Goal: Task Accomplishment & Management: Manage account settings

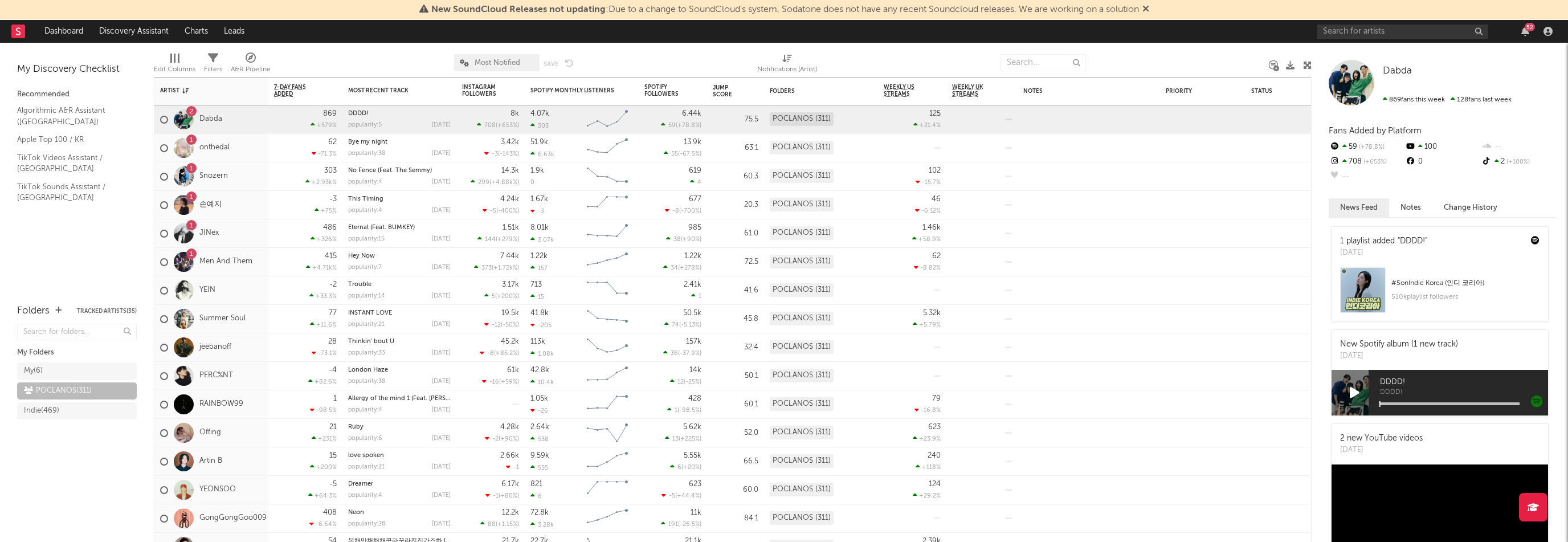
click at [247, 271] on div "1 Men And Them" at bounding box center [206, 262] width 92 height 33
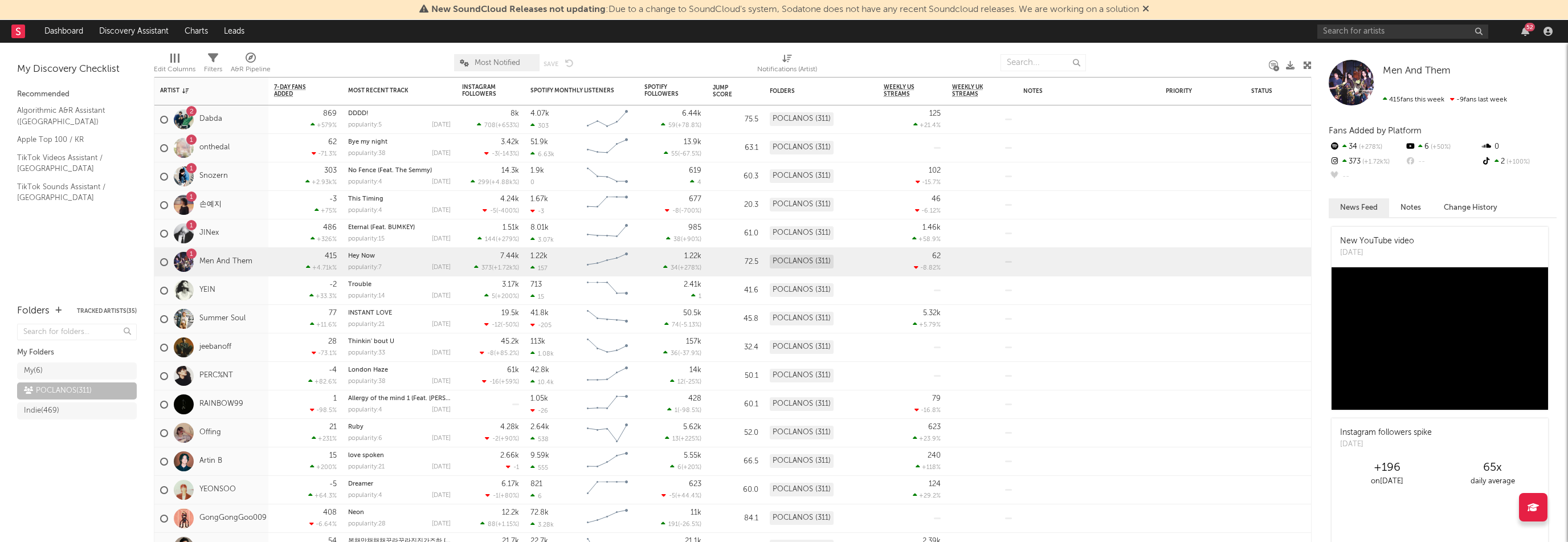
click at [261, 207] on div "1 손예지" at bounding box center [211, 205] width 114 height 29
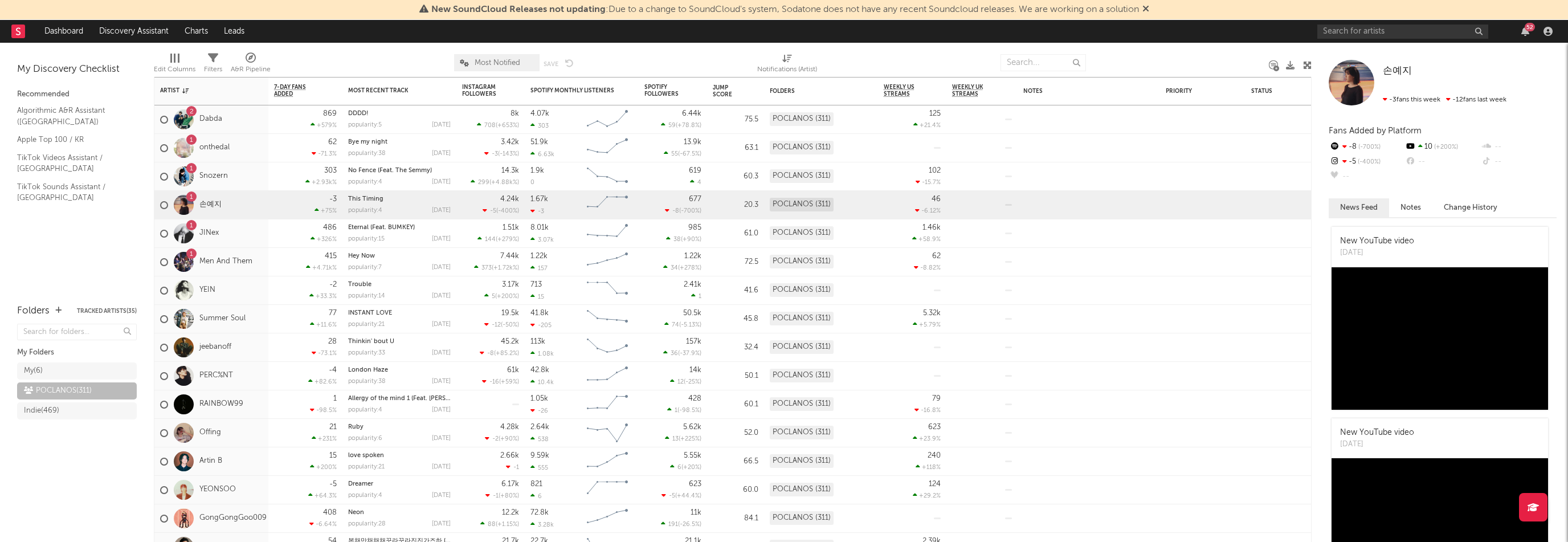
click at [258, 269] on div "1 Men And Them" at bounding box center [211, 262] width 114 height 29
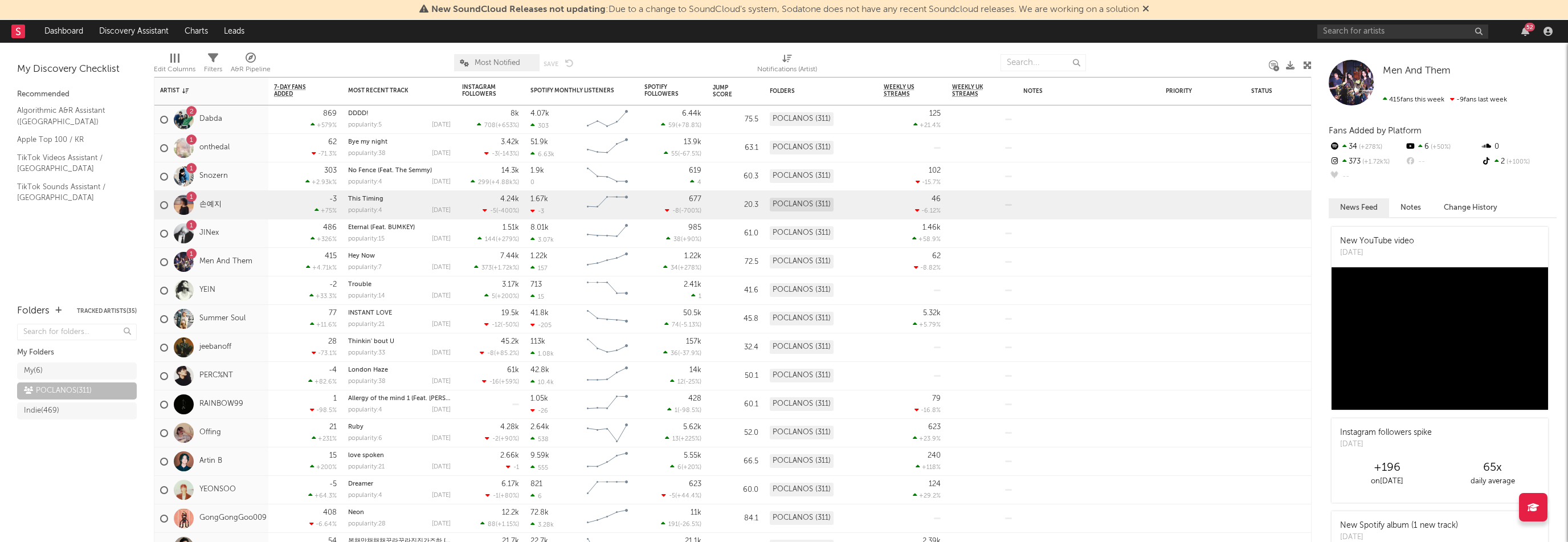
click at [253, 211] on div "1 손예지" at bounding box center [211, 205] width 114 height 29
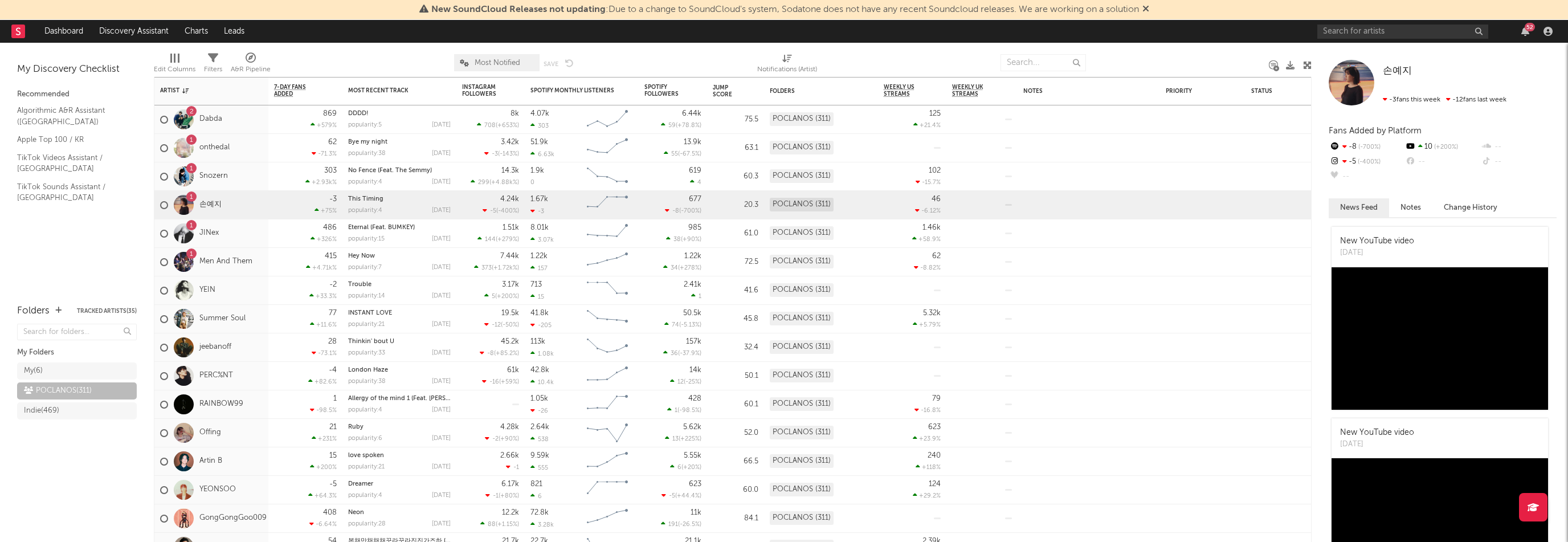
click at [251, 232] on div "1 JINex" at bounding box center [211, 233] width 114 height 29
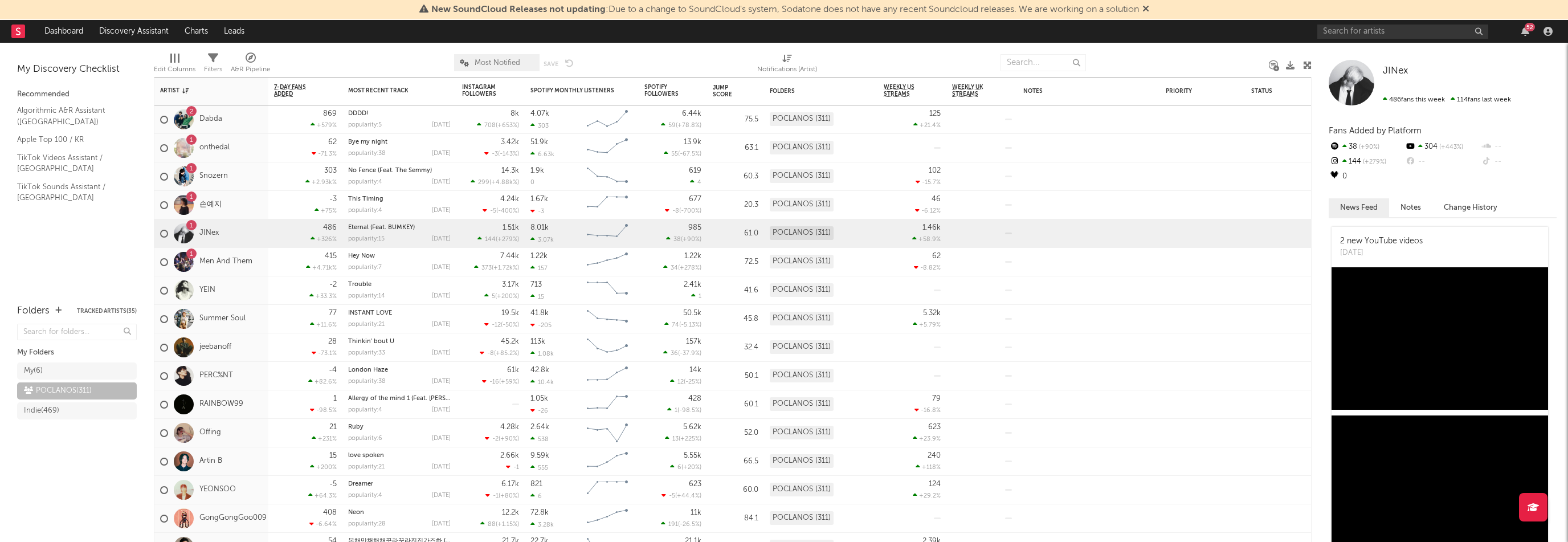
click at [259, 181] on div "1 Snozern" at bounding box center [211, 176] width 114 height 29
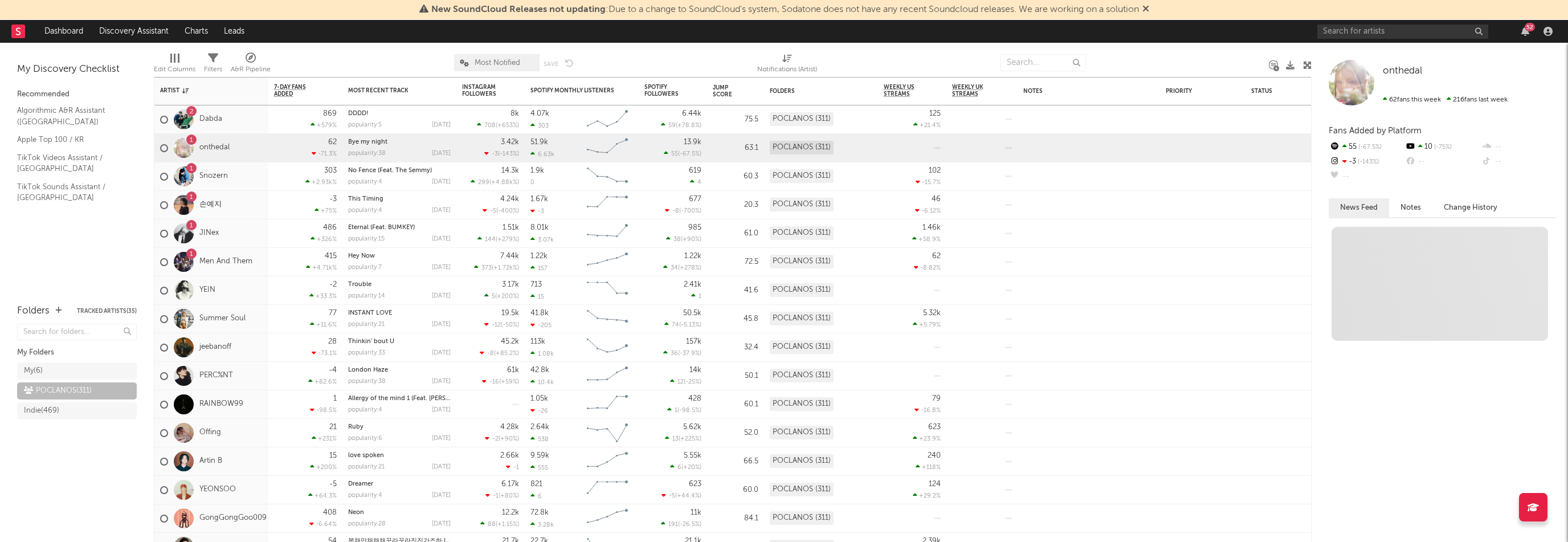
click at [258, 153] on div "1 onthedal" at bounding box center [211, 148] width 114 height 29
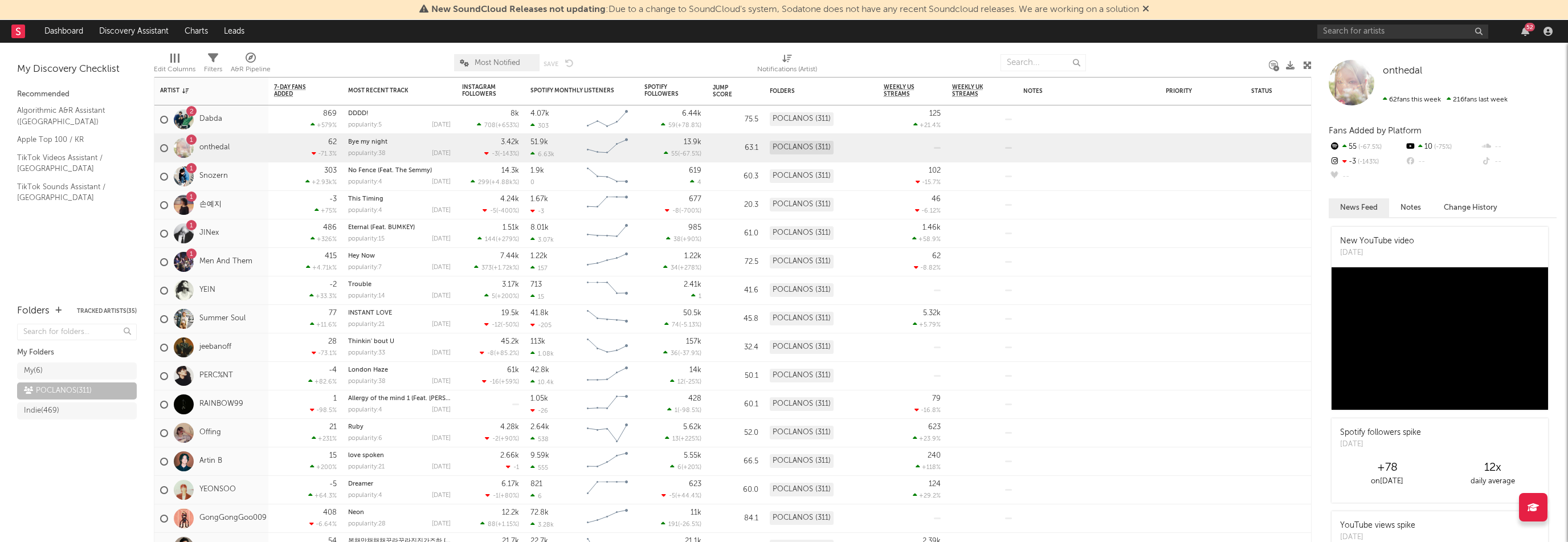
click at [261, 125] on div "2 Dabda" at bounding box center [211, 120] width 114 height 29
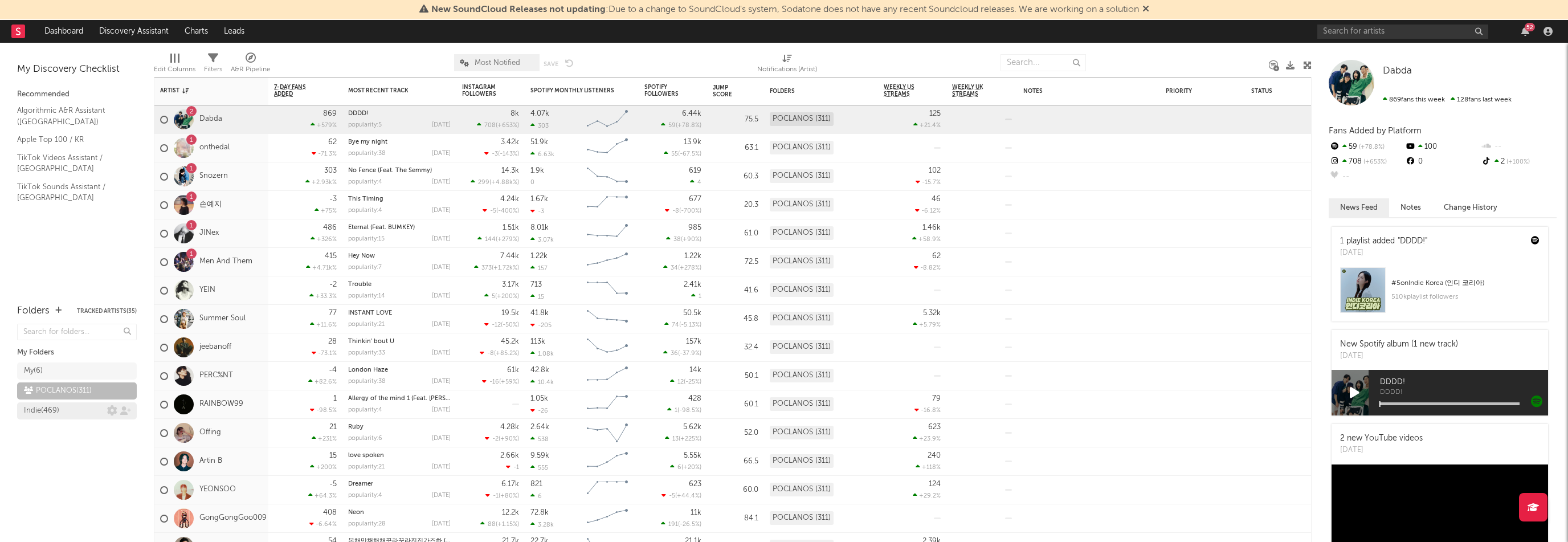
click at [68, 411] on div "Indie ( 469 )" at bounding box center [65, 411] width 83 height 13
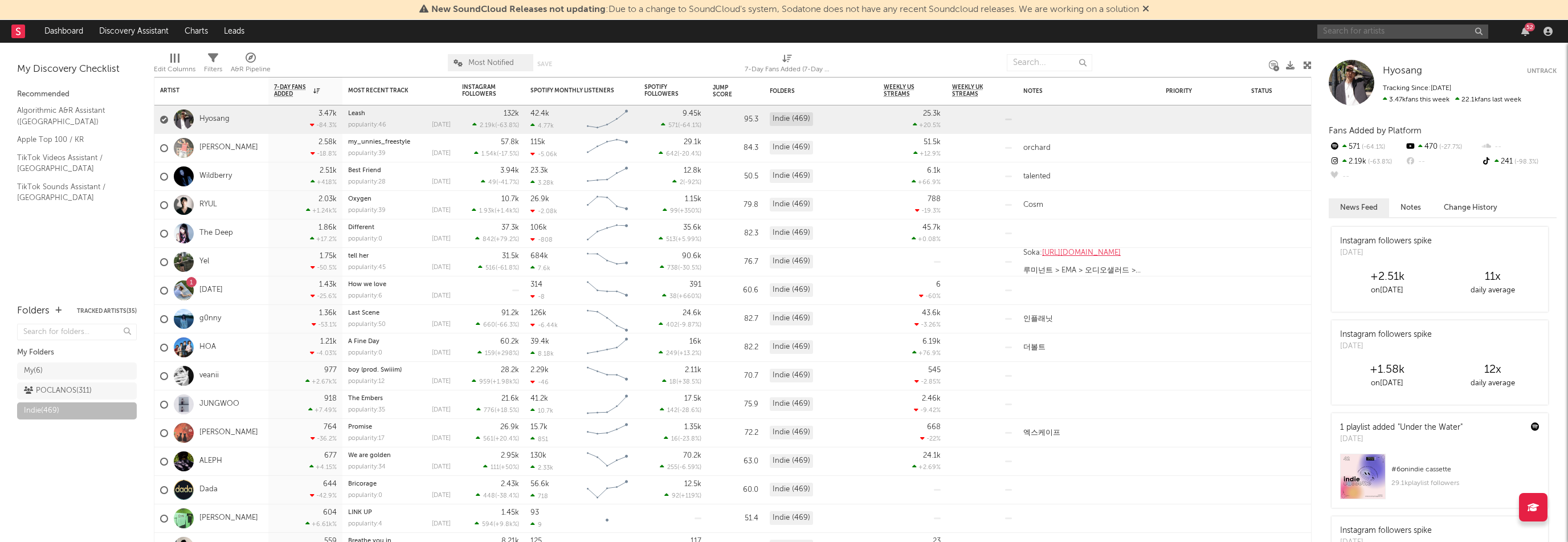
click at [1375, 31] on input "text" at bounding box center [1403, 31] width 171 height 14
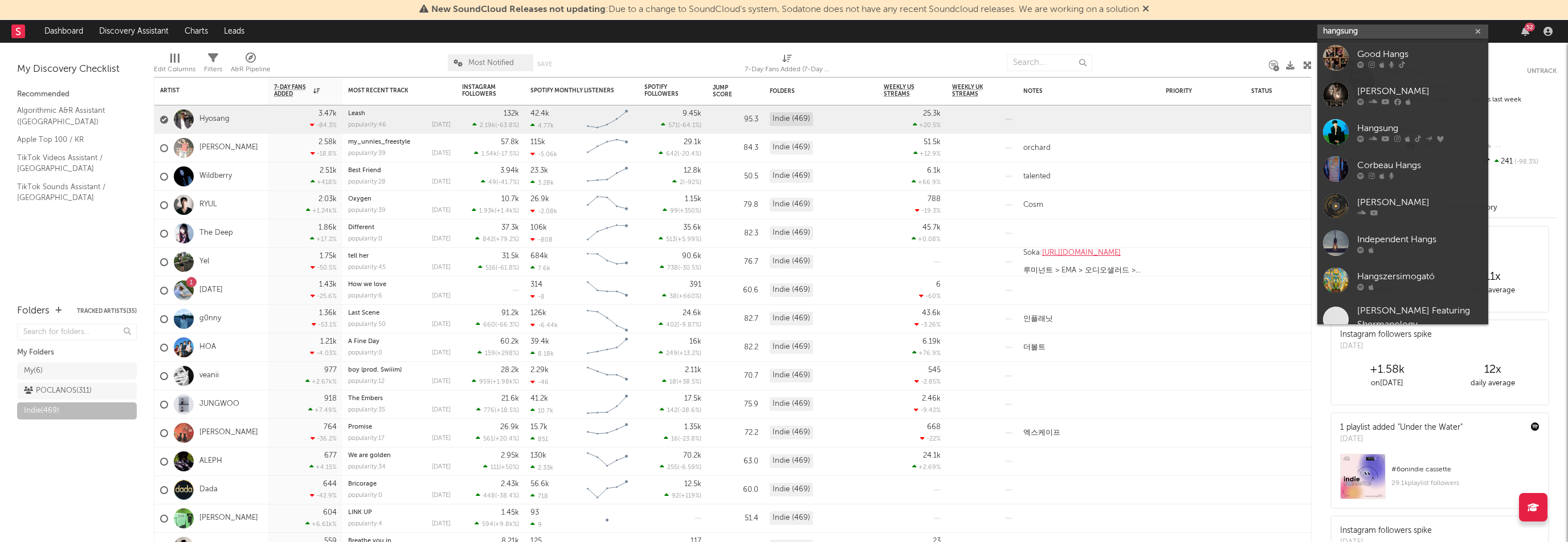
type input "hangsung"
click at [1438, 42] on link "Good Hangs" at bounding box center [1403, 57] width 171 height 37
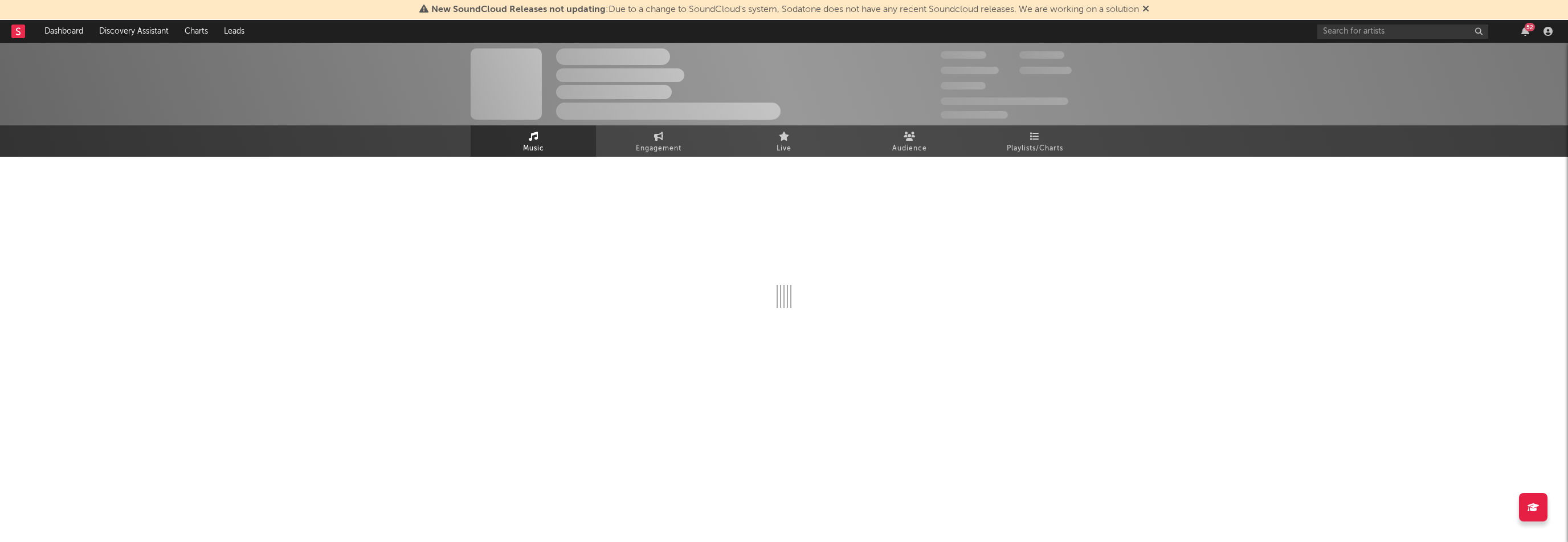
select select "6m"
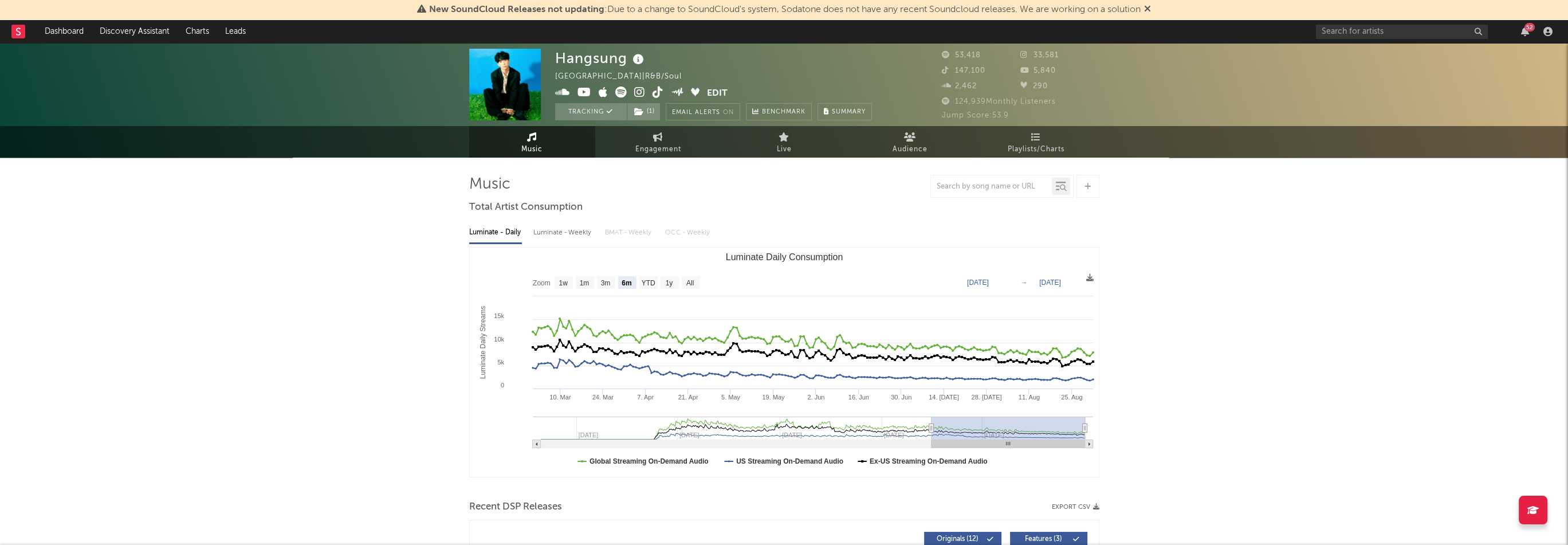
click at [715, 92] on button "Edit" at bounding box center [717, 93] width 21 height 14
click at [1130, 242] on div "× Update Accounts Add, remove, or edit links to accounts, then click 'Update' a…" at bounding box center [788, 272] width 1577 height 545
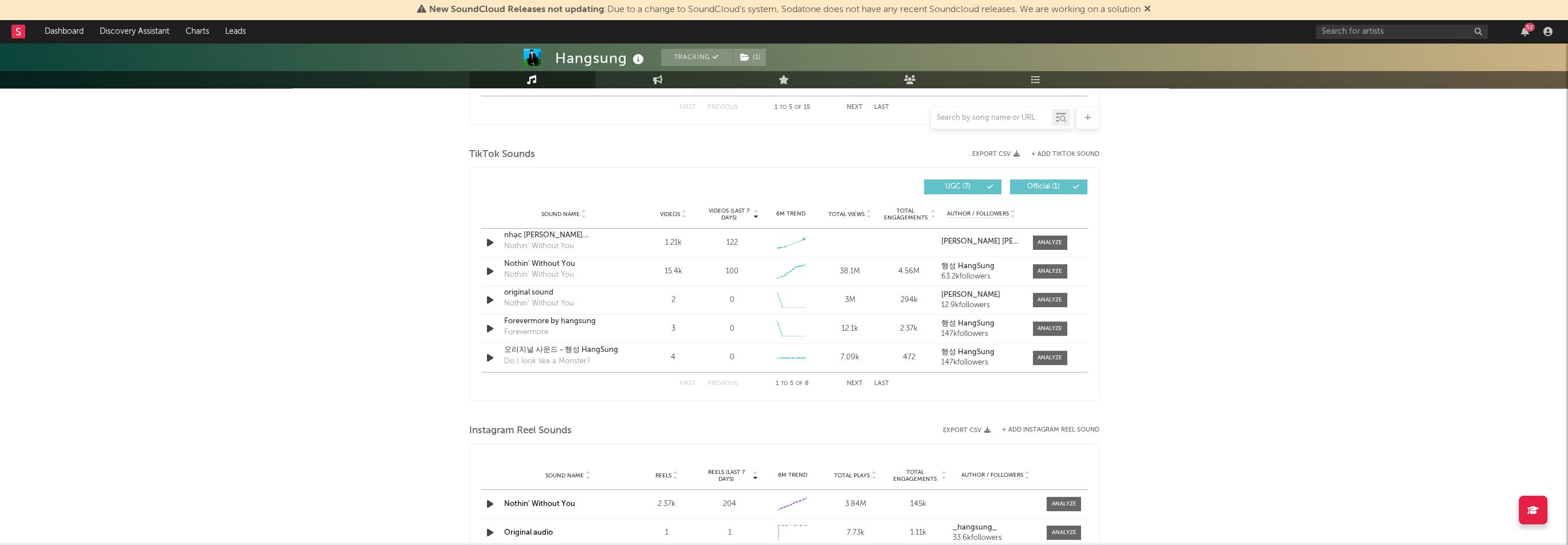
scroll to position [745, 0]
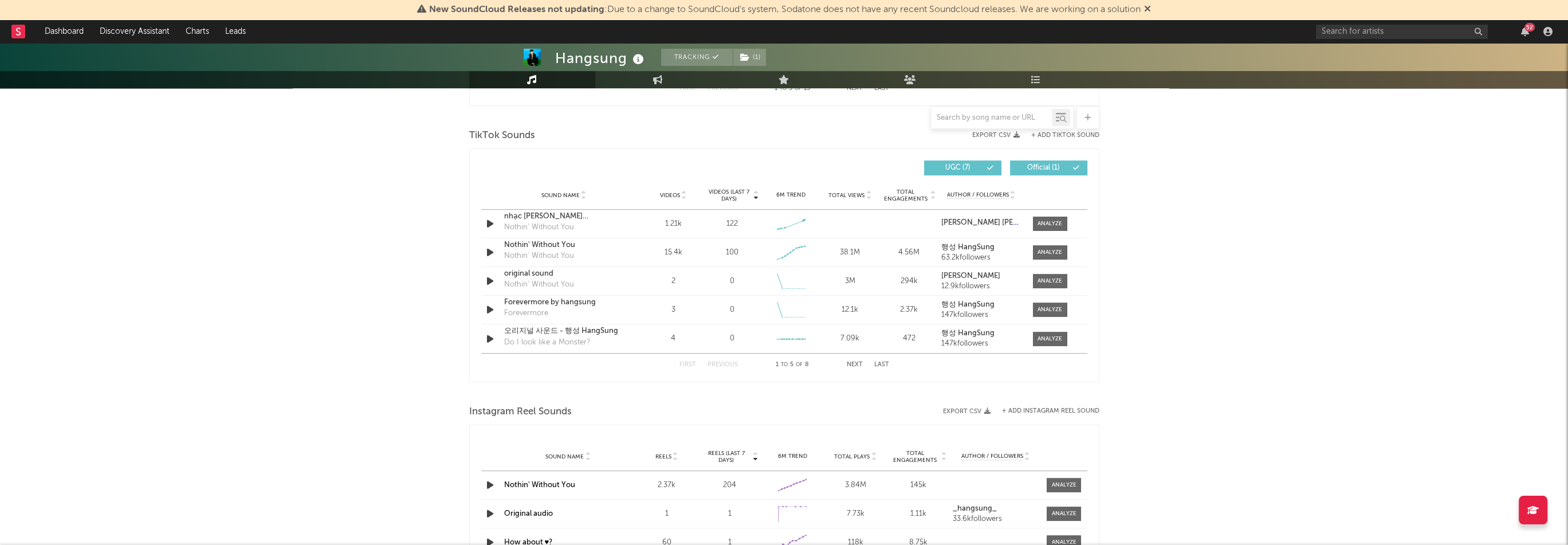
click at [1072, 412] on button "+ Add Instagram Reel Sound" at bounding box center [1051, 411] width 98 height 6
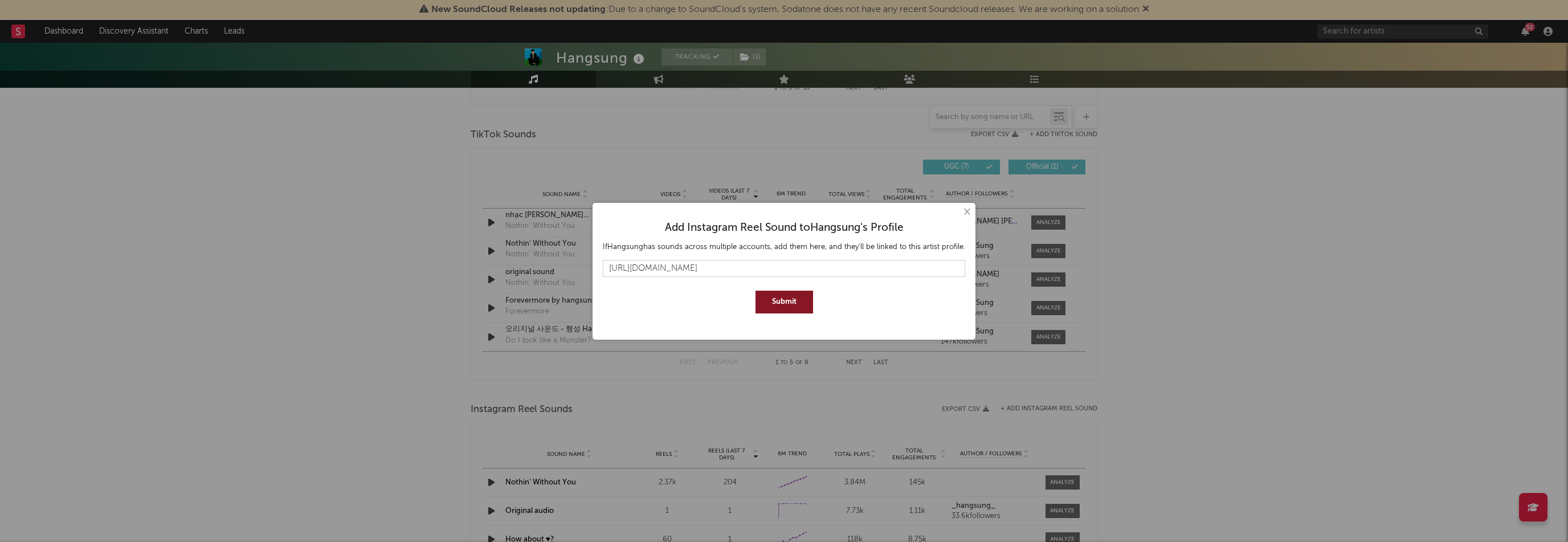
type input "[URL][DOMAIN_NAME]"
click at [800, 303] on button "Submit" at bounding box center [784, 302] width 57 height 23
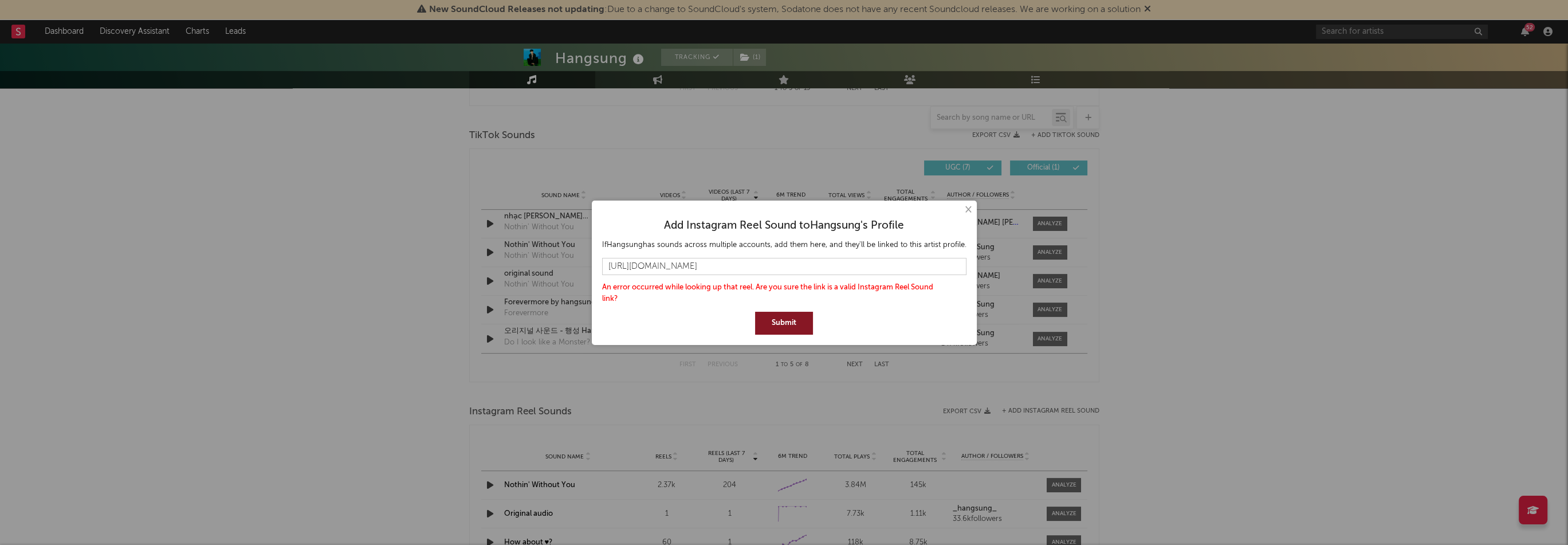
click at [571, 384] on div "× Add Instagram Reel Sound to Hangsung 's Profile If Hangsung has sounds across…" at bounding box center [784, 272] width 1568 height 545
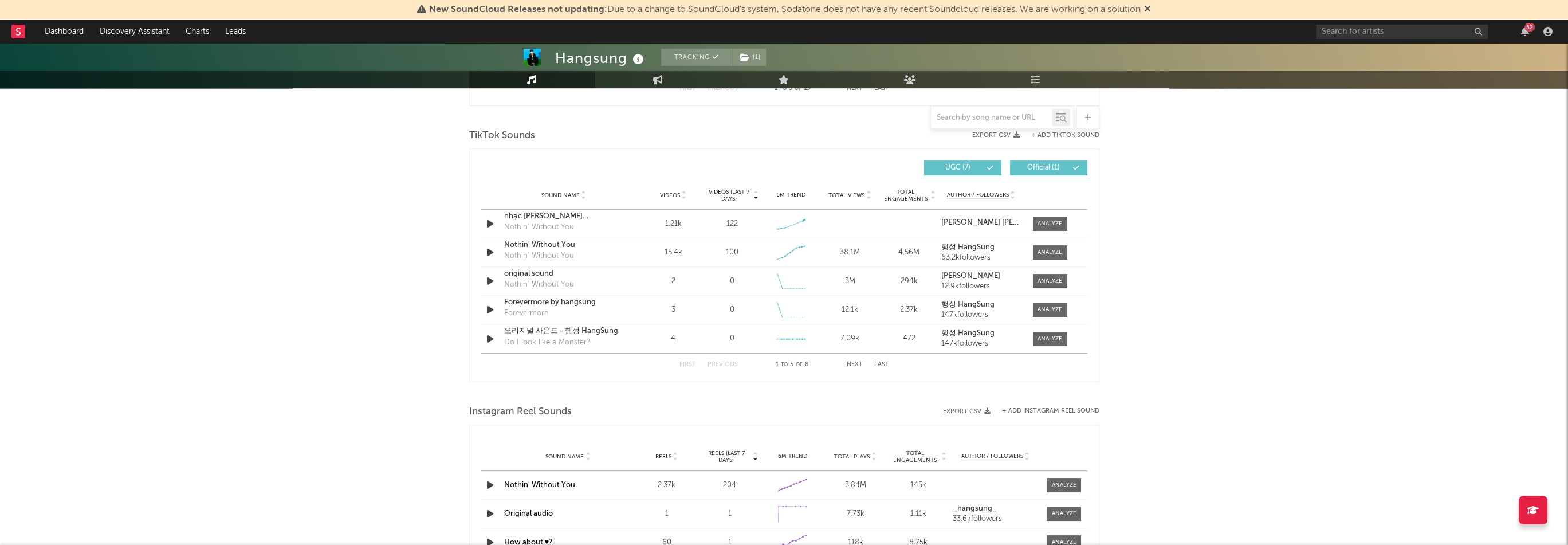
click at [736, 194] on span "Videos (last 7 days)" at bounding box center [728, 195] width 47 height 14
click at [539, 223] on div "oh baby by [PERSON_NAME]" at bounding box center [563, 224] width 120 height 12
click at [1059, 217] on span at bounding box center [1050, 223] width 34 height 14
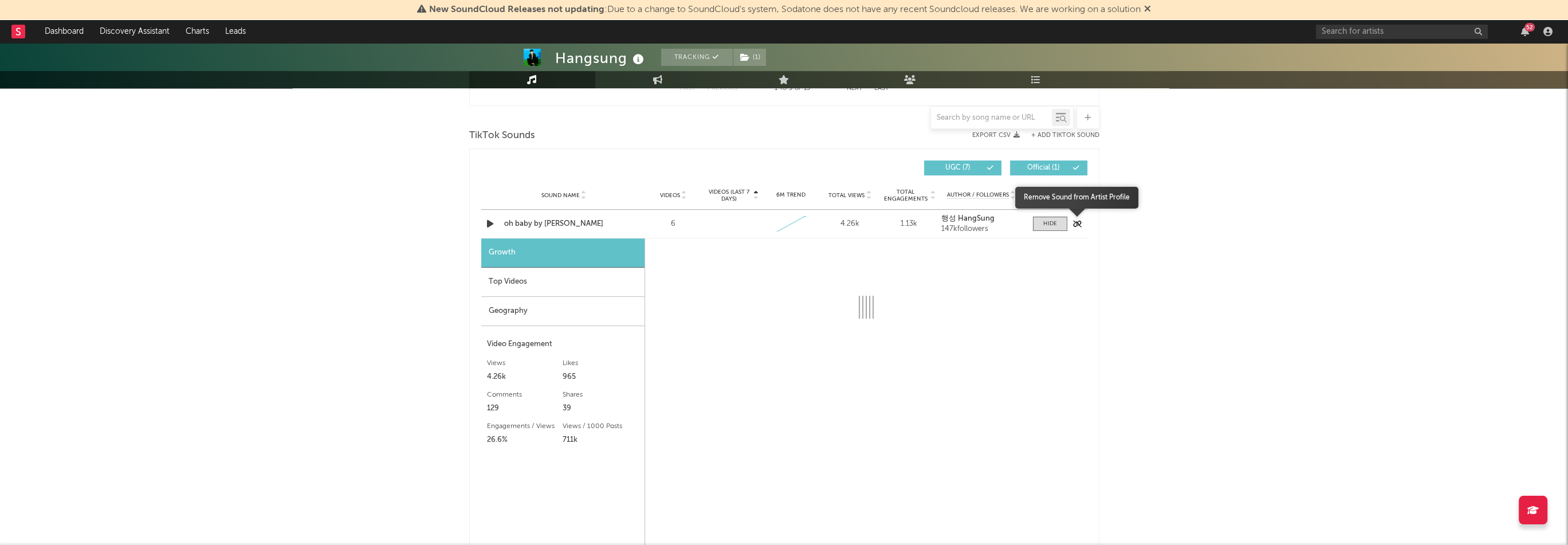
select select "1w"
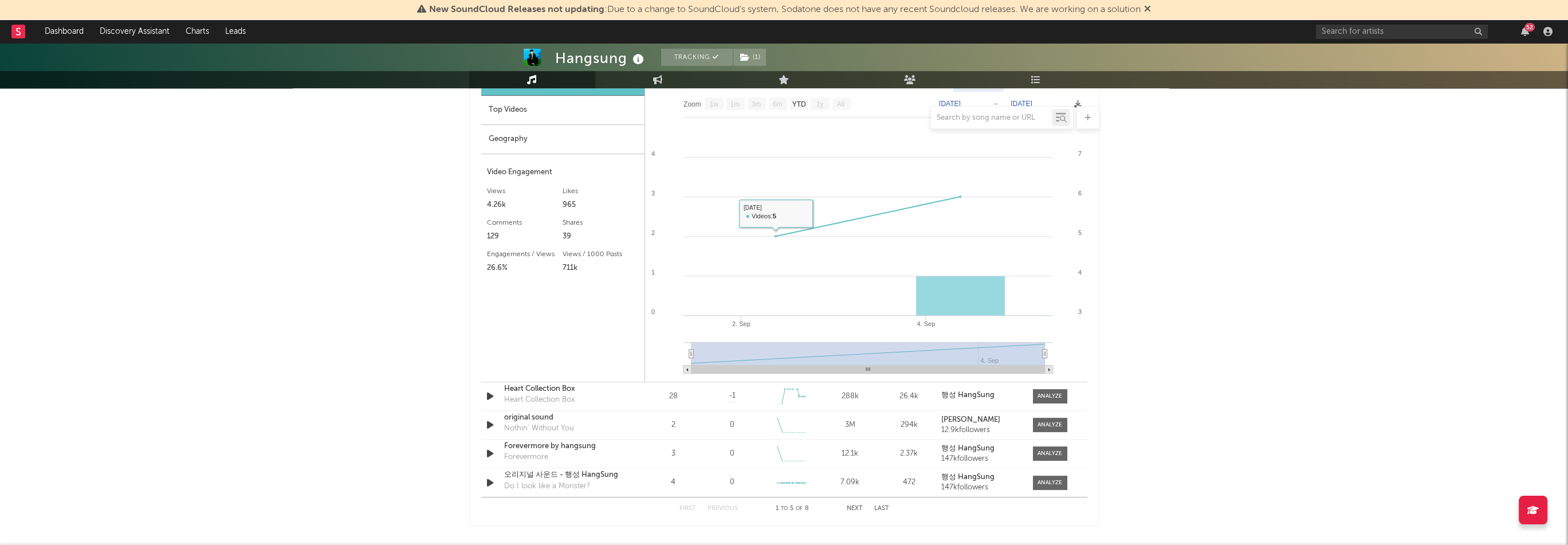
scroll to position [687, 0]
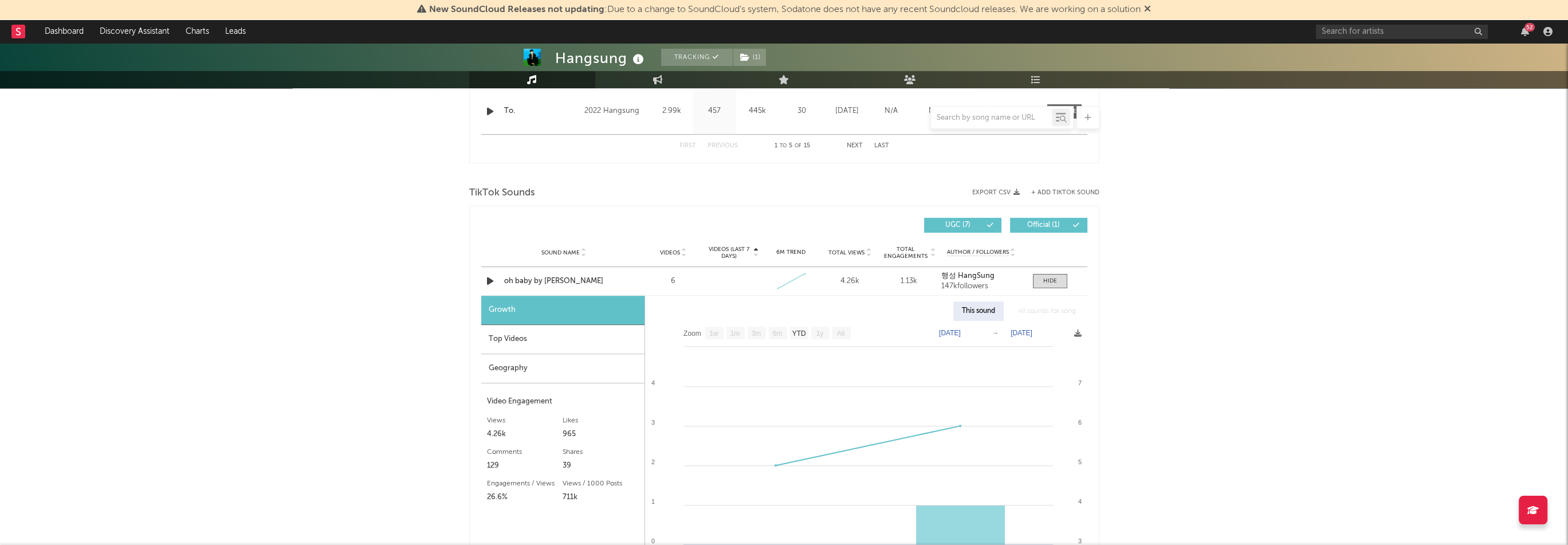
click at [575, 343] on div "Top Videos" at bounding box center [563, 339] width 163 height 29
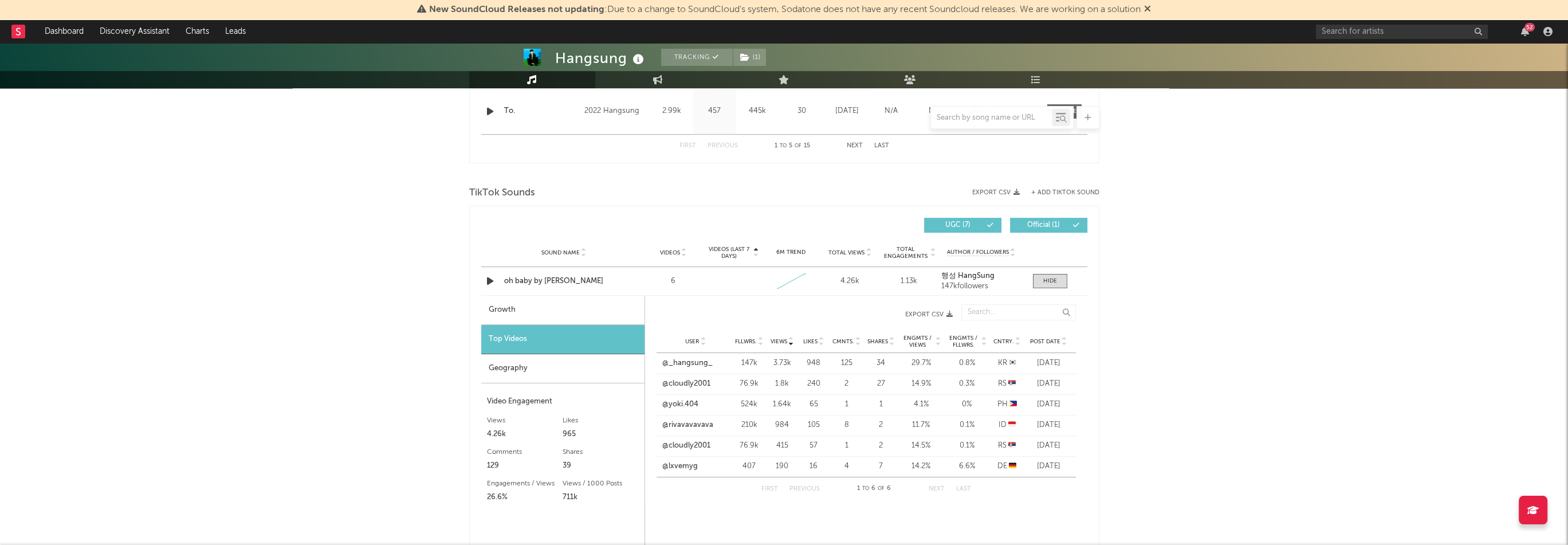
drag, startPoint x: 734, startPoint y: 384, endPoint x: 1073, endPoint y: 383, distance: 339.0
click at [1073, 383] on div "User @cloudly2001 Fllwrs. 76.9k Views 1.8k Likes 240 Cmnts. 2 Shares 27 Engmts …" at bounding box center [866, 384] width 419 height 21
click at [1089, 384] on div "Videos (last 7 days) Sound Name Videos Videos (last 7 days) Total Views Total E…" at bounding box center [784, 480] width 630 height 549
drag, startPoint x: 775, startPoint y: 361, endPoint x: 1089, endPoint y: 444, distance: 324.8
click at [1089, 444] on div "Videos (last 7 days) Sound Name Videos Videos (last 7 days) Total Views Total E…" at bounding box center [784, 480] width 630 height 549
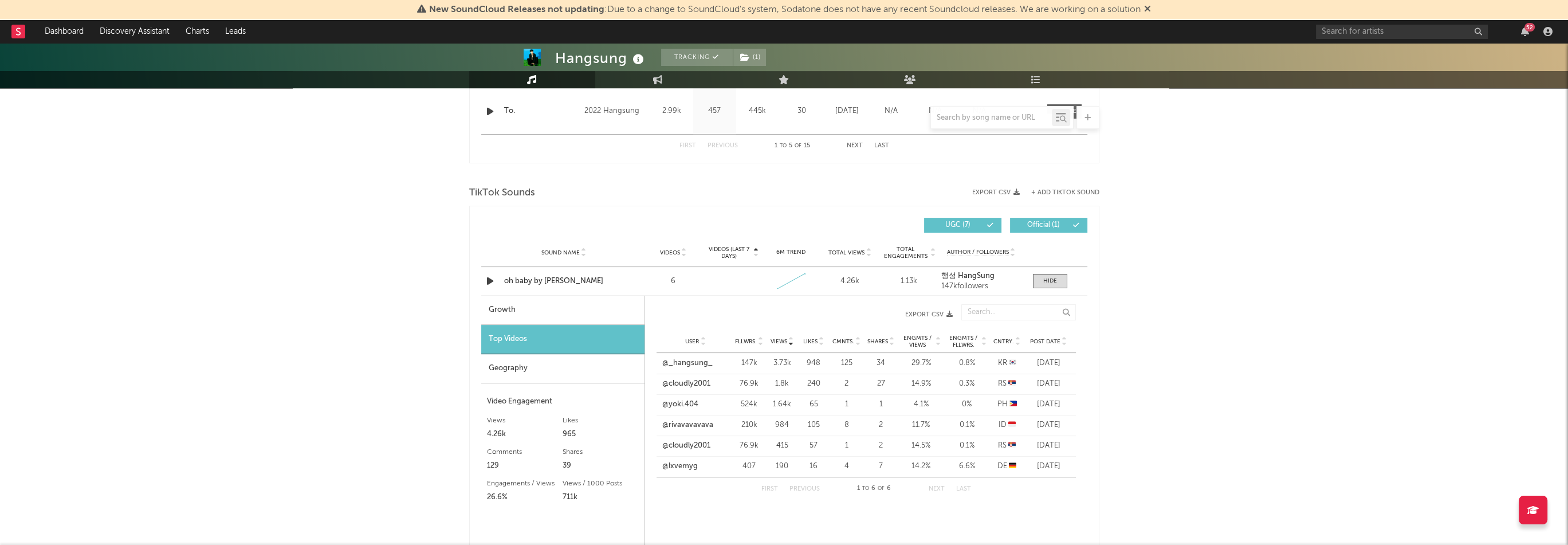
click at [1089, 444] on div "Videos (last 7 days) Sound Name Videos Videos (last 7 days) Total Views Total E…" at bounding box center [784, 480] width 630 height 549
click at [275, 278] on div "Hangsung Tracking ( 1 ) [GEOGRAPHIC_DATA] | R&B/Soul Edit Tracking ( 1 ) Email …" at bounding box center [784, 379] width 1568 height 2046
